Goal: Task Accomplishment & Management: Use online tool/utility

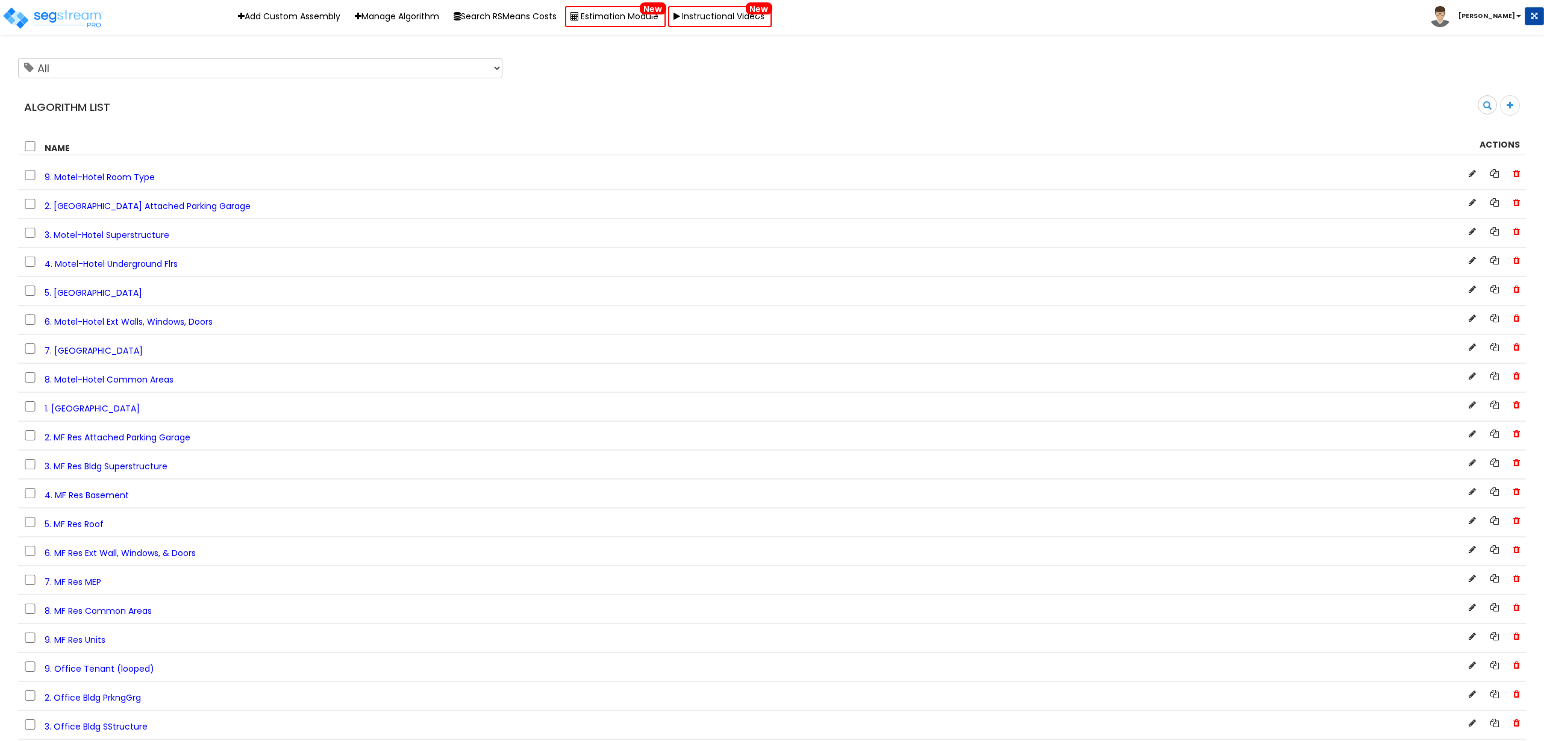
scroll to position [2640, 0]
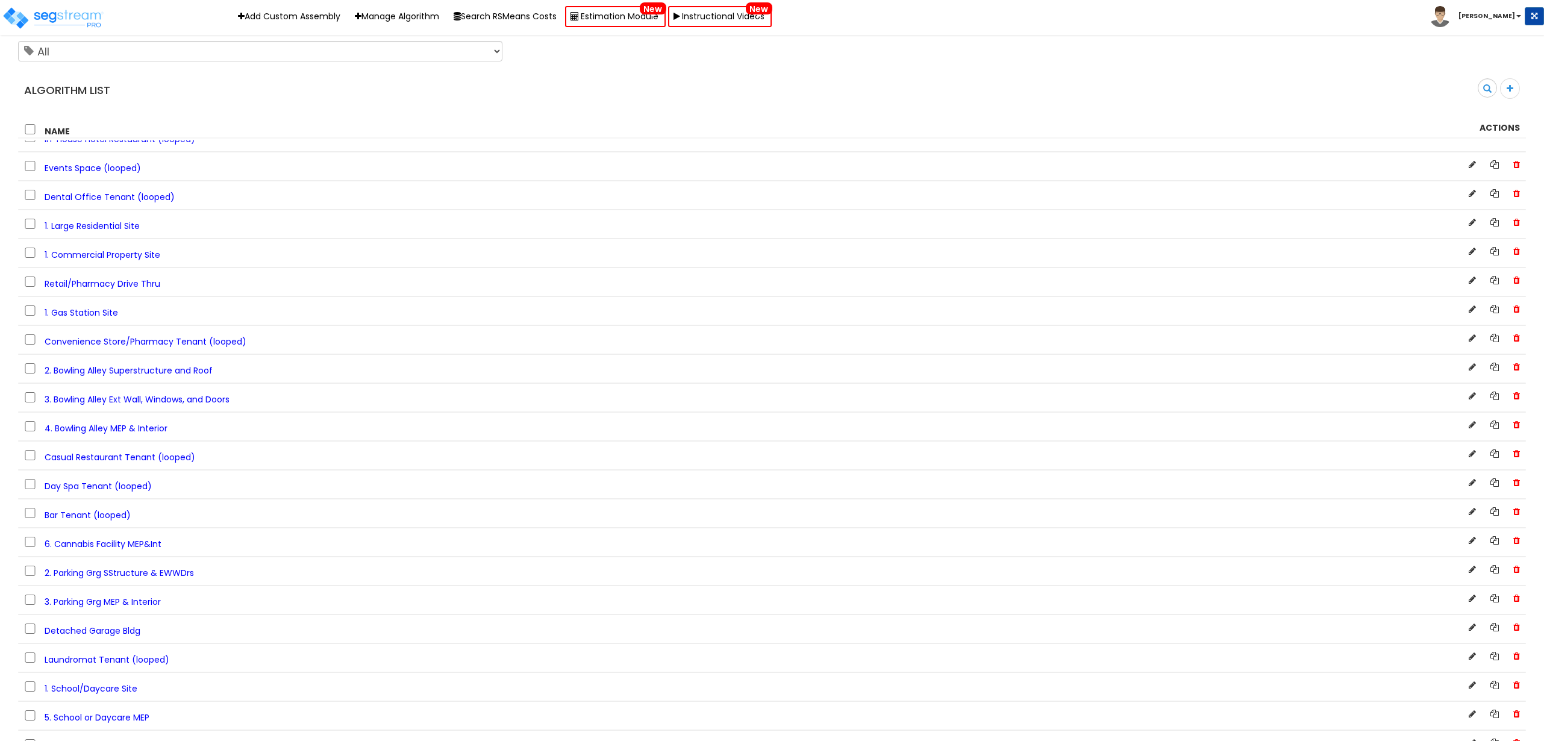
click at [174, 404] on span "3. Bowling Alley Ext Wall, Windows, and Doors" at bounding box center [137, 399] width 185 height 12
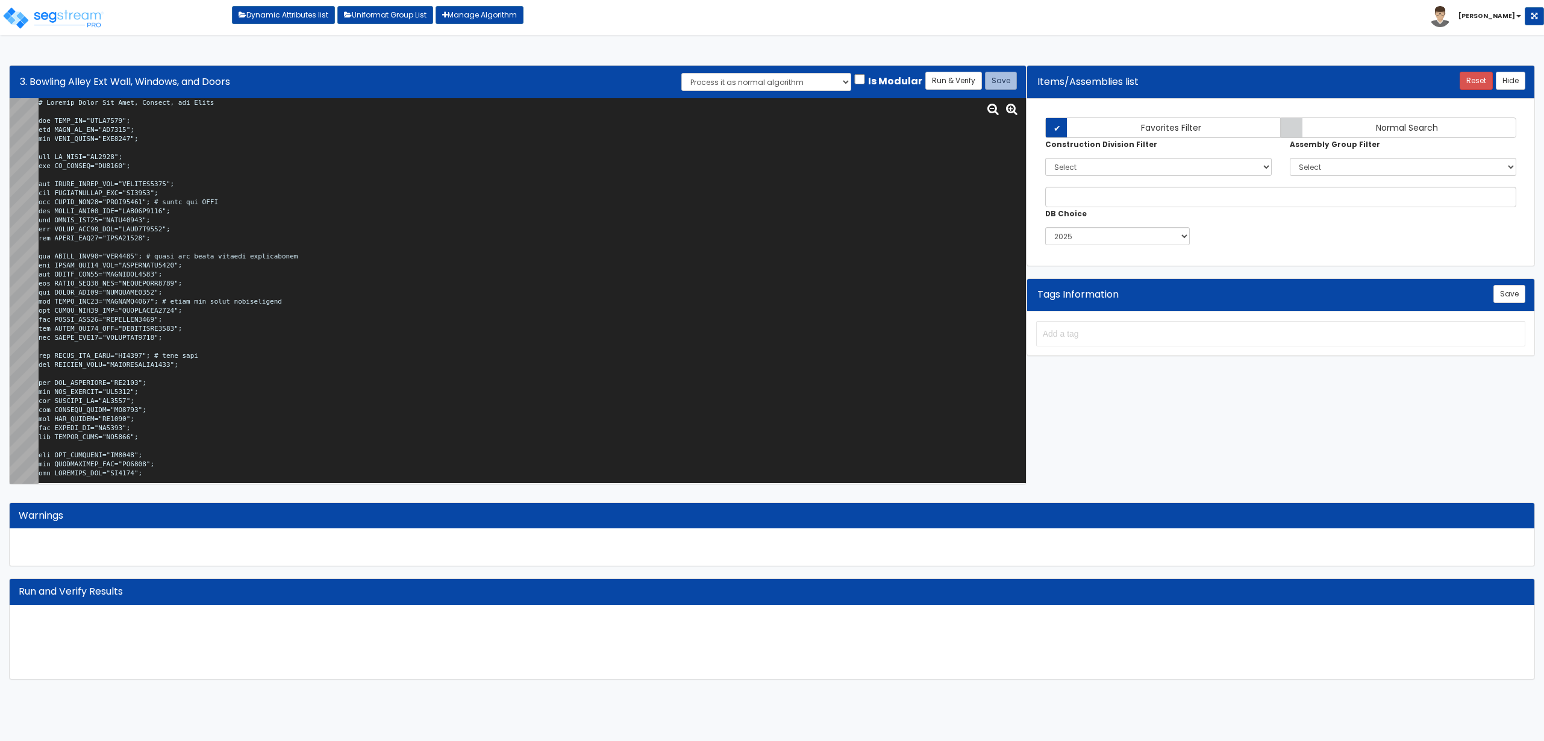
click at [322, 228] on textarea at bounding box center [532, 291] width 987 height 386
click at [446, 332] on textarea at bounding box center [532, 291] width 987 height 386
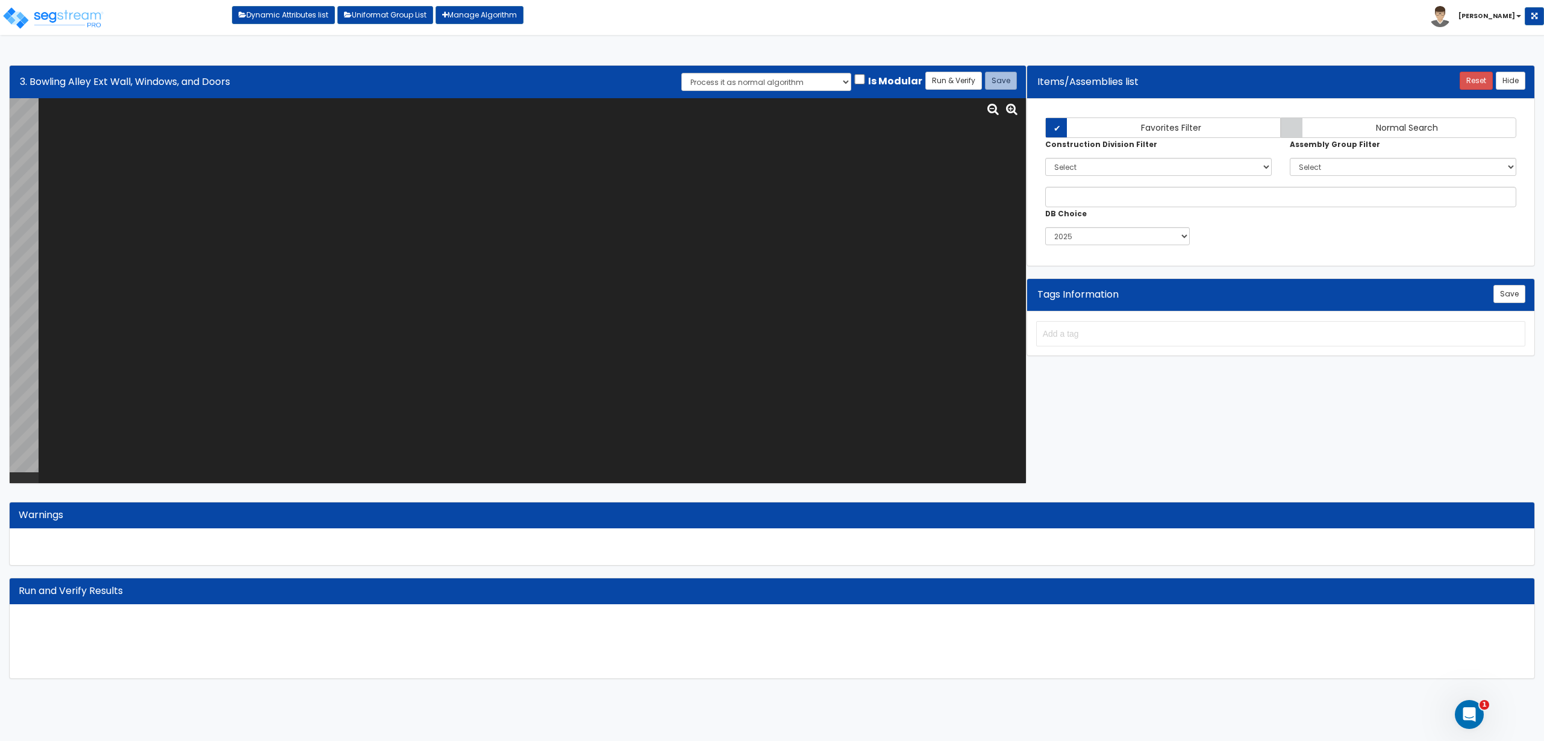
paste textarea "# Bowling Alley Ext Wall, Windows, and Doors var BLDG_HT="AEWH0000"; var BLDG_F…"
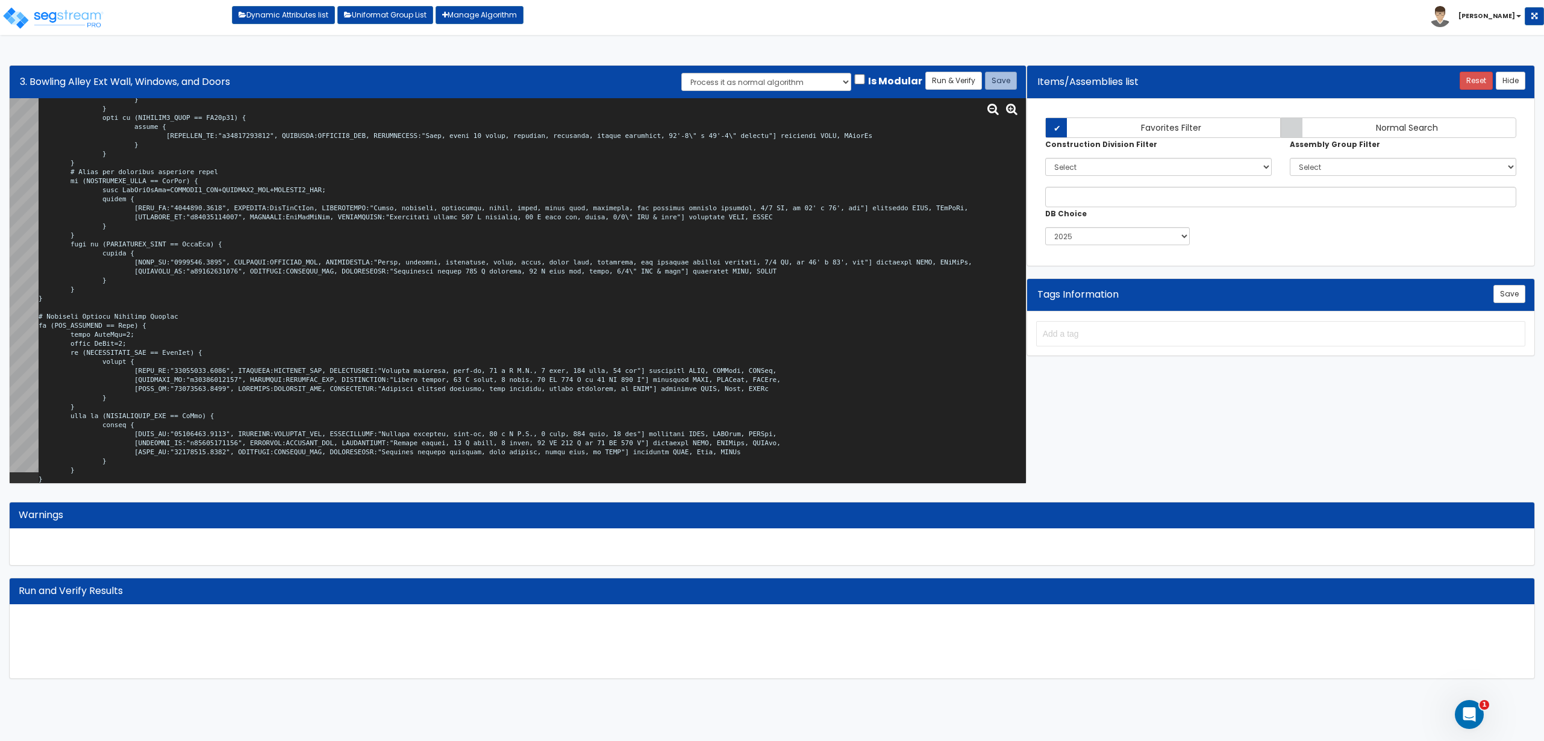
scroll to position [1, 0]
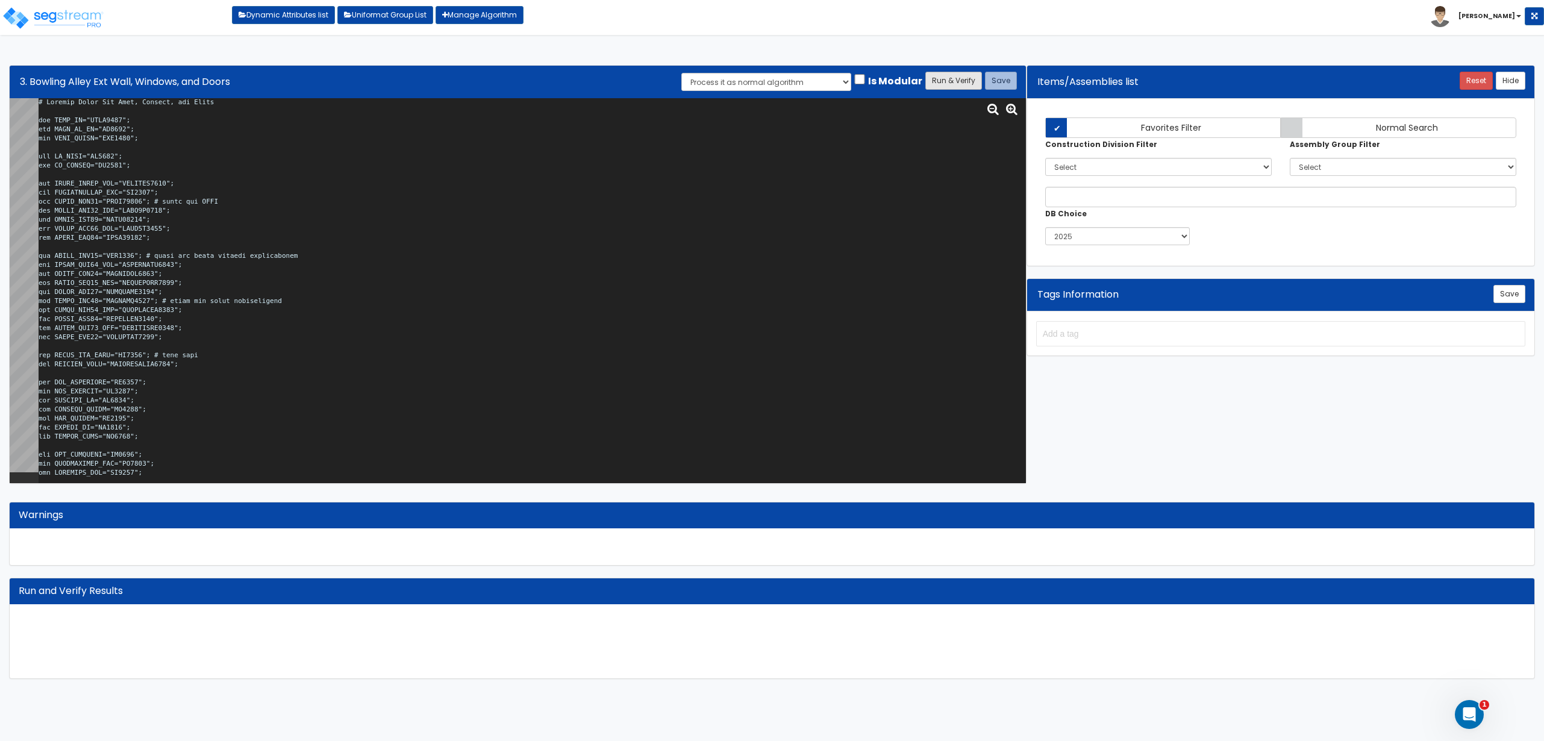
type textarea "# Bowling Alley Ext Wall, Windows, and Doors var BLDG_HT="AEWH0000"; var BLDG_F…"
click at [958, 73] on button "Run & Verify" at bounding box center [953, 81] width 57 height 18
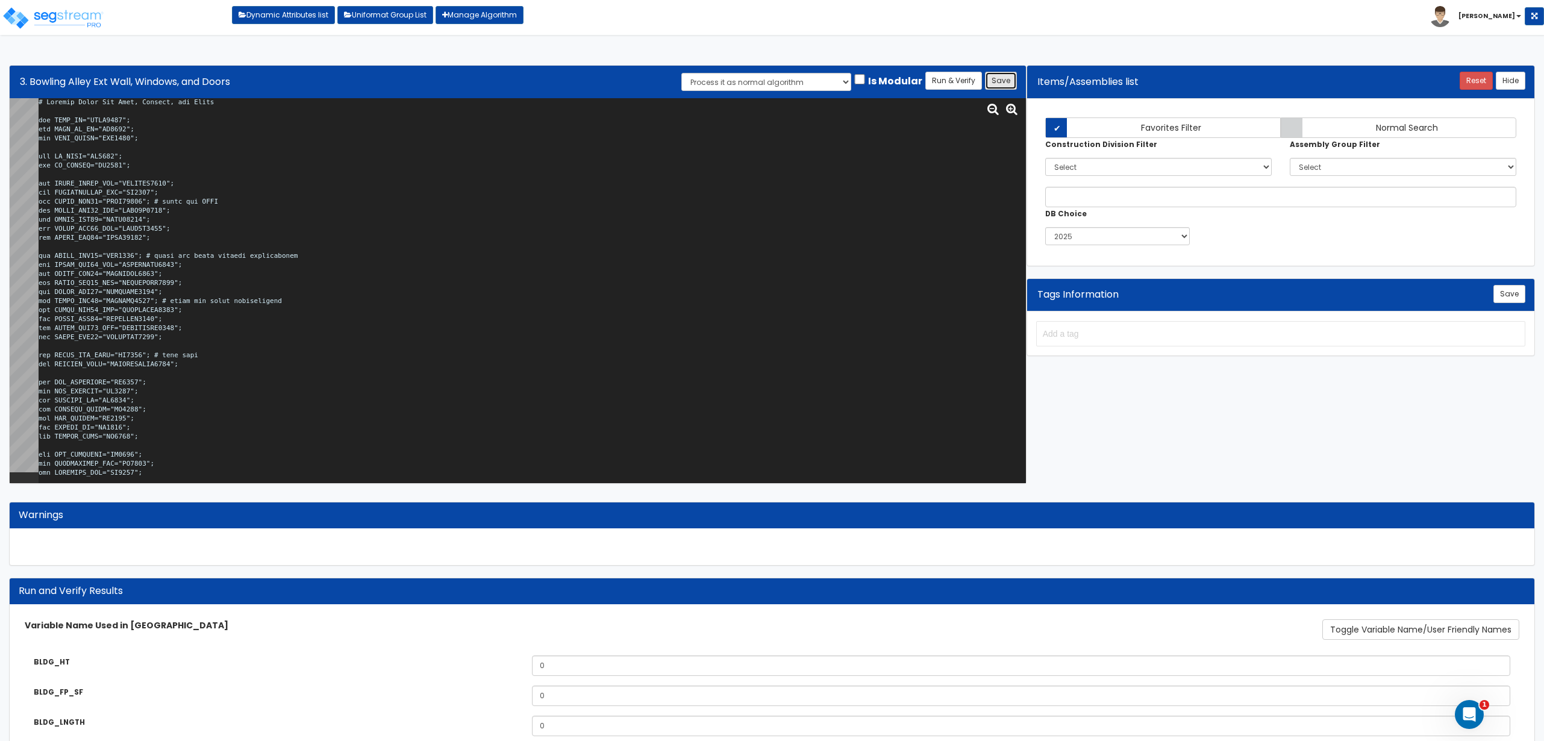
click at [1007, 86] on button "Save" at bounding box center [1001, 81] width 32 height 18
